Goal: Task Accomplishment & Management: Manage account settings

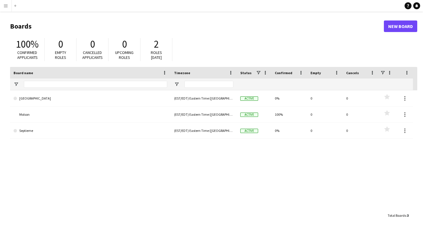
click at [231, 17] on header "Boards New Board" at bounding box center [214, 26] width 408 height 18
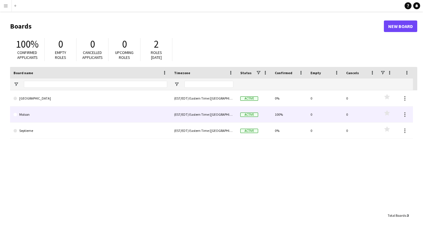
click at [135, 118] on link "Molson" at bounding box center [91, 114] width 154 height 16
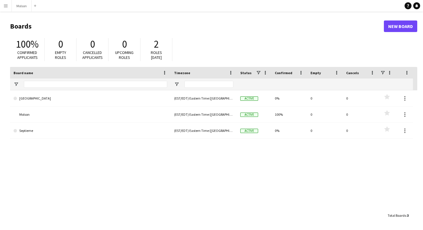
click at [7, 9] on button "Menu" at bounding box center [6, 6] width 12 height 12
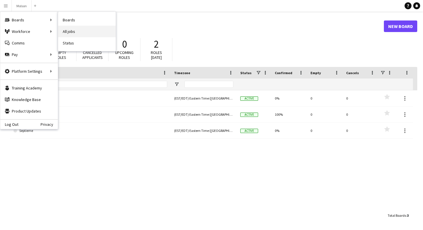
click at [77, 31] on link "All jobs" at bounding box center [87, 32] width 58 height 12
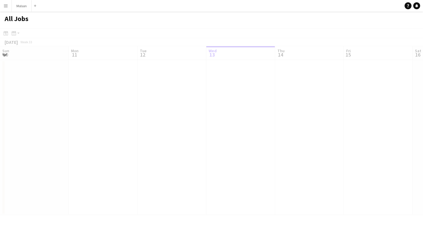
scroll to position [0, 138]
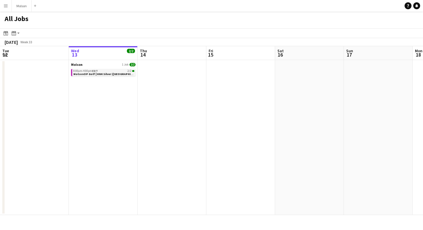
click at [110, 74] on span "MolsonOP Golf | HNK Silver ([GEOGRAPHIC_DATA], [GEOGRAPHIC_DATA])" at bounding box center [123, 74] width 100 height 4
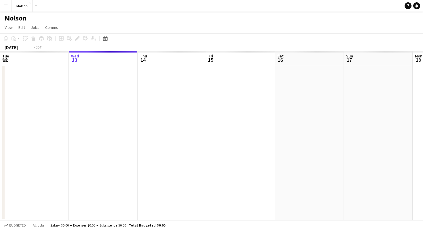
scroll to position [0, 198]
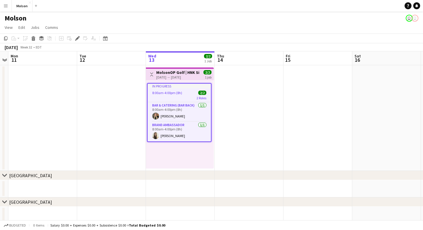
click at [187, 151] on div "In progress 8:00am-4:00pm (8h) 2/2 2 Roles Bar & Catering (Bar Back) [DATE] 8:0…" at bounding box center [180, 124] width 68 height 88
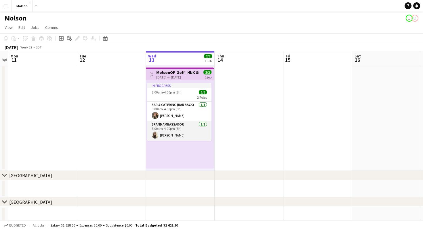
click at [188, 136] on app-card-role "Brand Ambassador [DATE] 8:00am-4:00pm (8h) [PERSON_NAME]" at bounding box center [179, 131] width 65 height 20
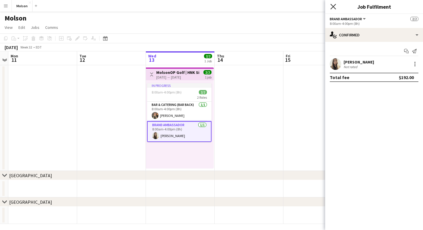
click at [333, 9] on icon "Close pop-in" at bounding box center [333, 6] width 5 height 5
